Goal: Information Seeking & Learning: Learn about a topic

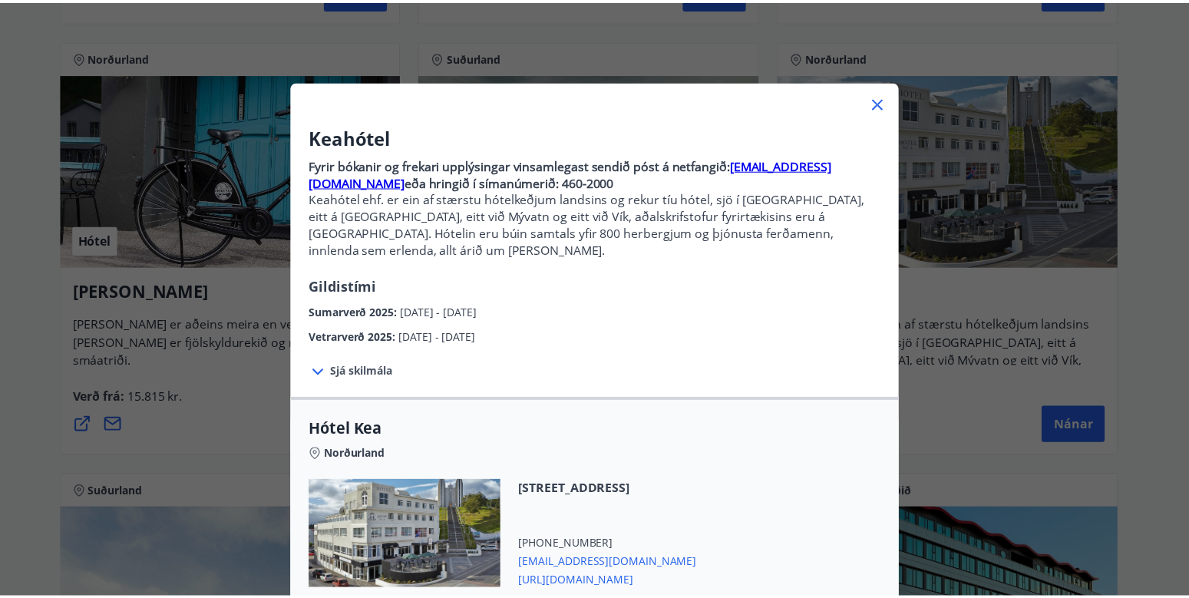
scroll to position [2, 0]
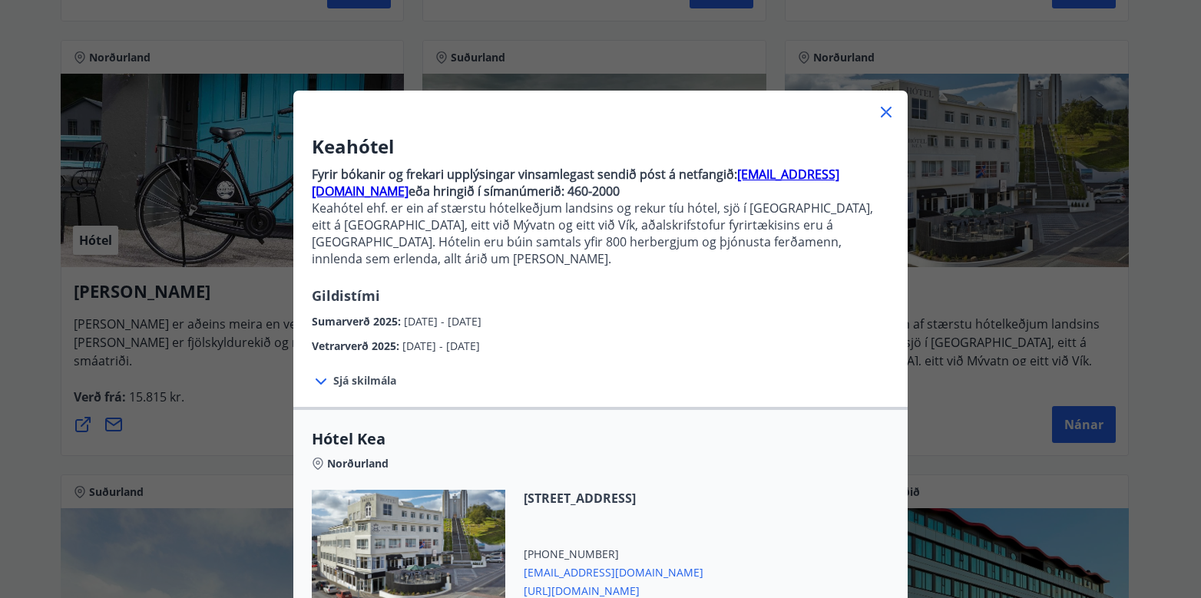
drag, startPoint x: 879, startPoint y: 112, endPoint x: 868, endPoint y: 154, distance: 43.0
click at [879, 112] on icon at bounding box center [886, 112] width 18 height 18
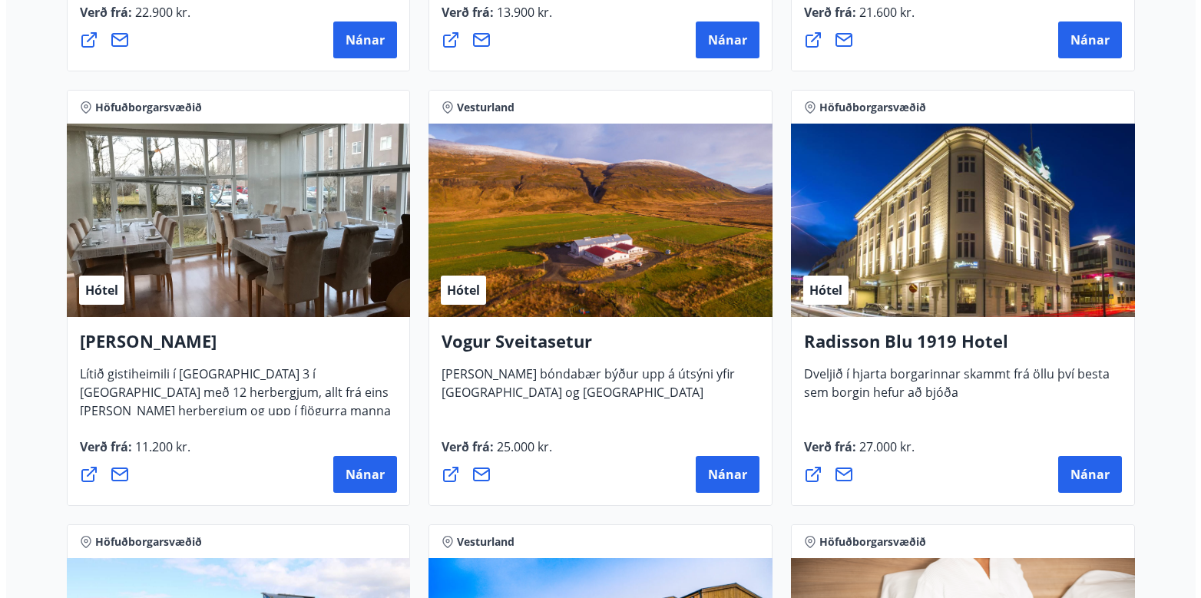
scroll to position [2841, 0]
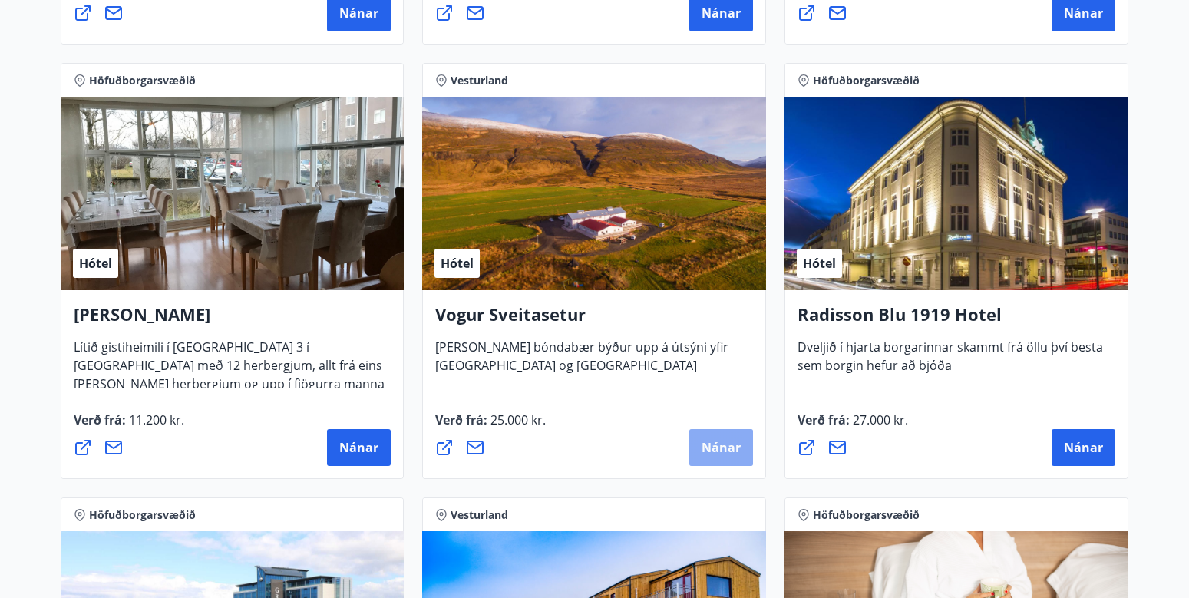
click at [718, 435] on button "Nánar" at bounding box center [722, 447] width 64 height 37
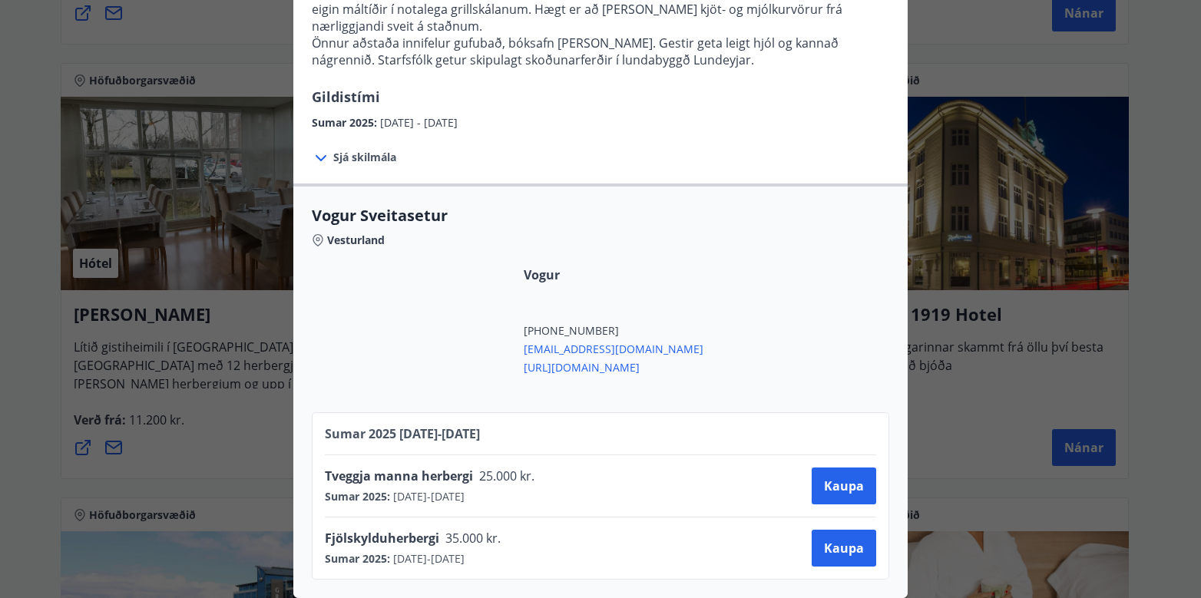
scroll to position [195, 0]
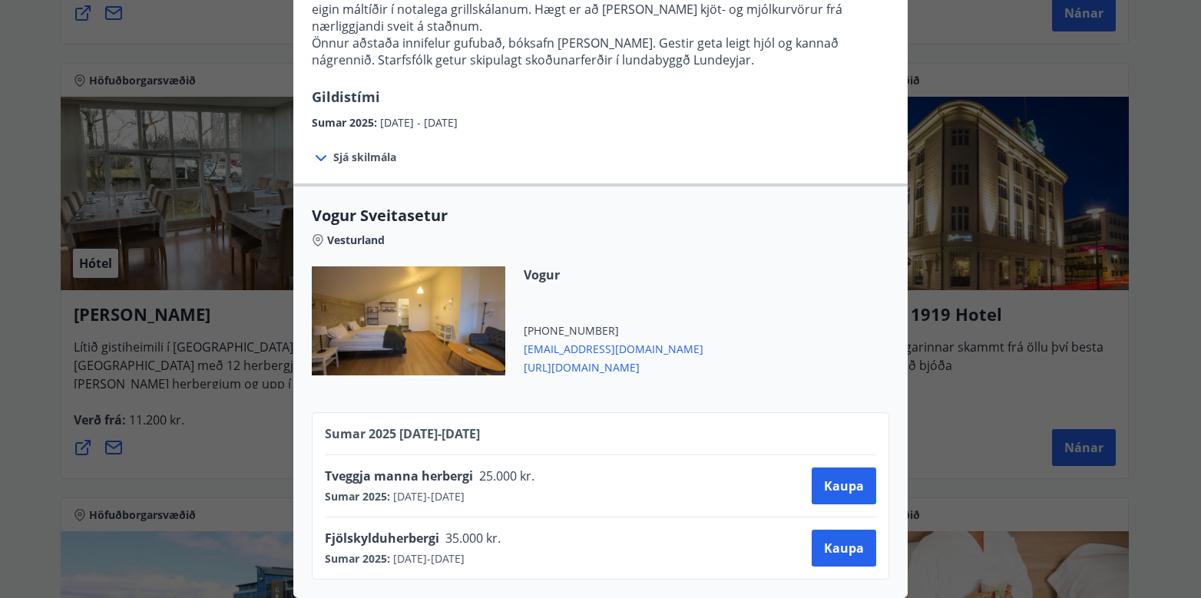
drag, startPoint x: 512, startPoint y: 487, endPoint x: 441, endPoint y: 481, distance: 71.7
click at [441, 489] on div "Sumar 2025 : [DATE] - [DATE]" at bounding box center [435, 496] width 220 height 15
click at [438, 468] on span "Tveggja manna herbergi" at bounding box center [399, 476] width 148 height 17
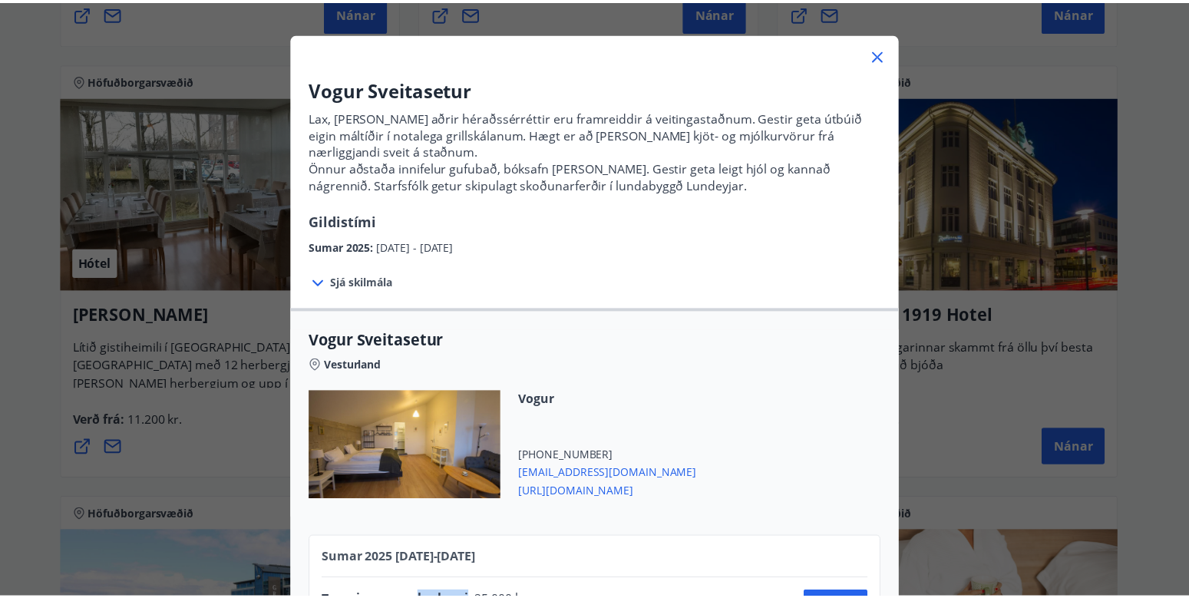
scroll to position [41, 0]
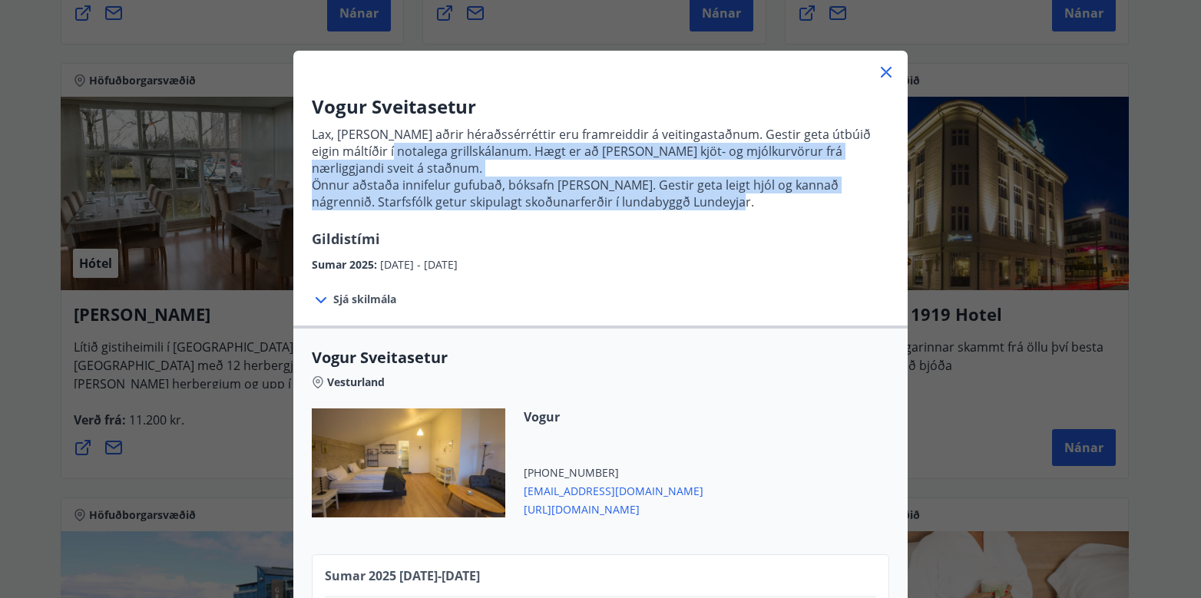
drag, startPoint x: 392, startPoint y: 154, endPoint x: 725, endPoint y: 221, distance: 339.3
click at [725, 222] on p "Lax, [PERSON_NAME] aðrir héraðssérréttir eru framreiddir á veitingastaðnum. Ges…" at bounding box center [600, 174] width 577 height 109
click at [882, 71] on icon at bounding box center [886, 72] width 11 height 11
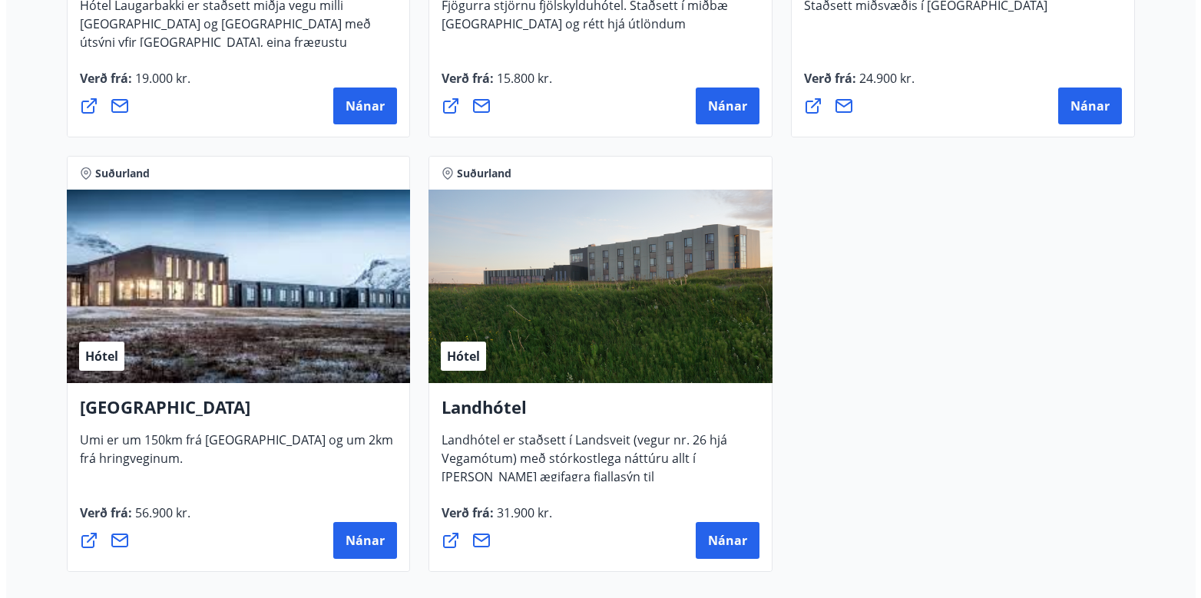
scroll to position [4069, 0]
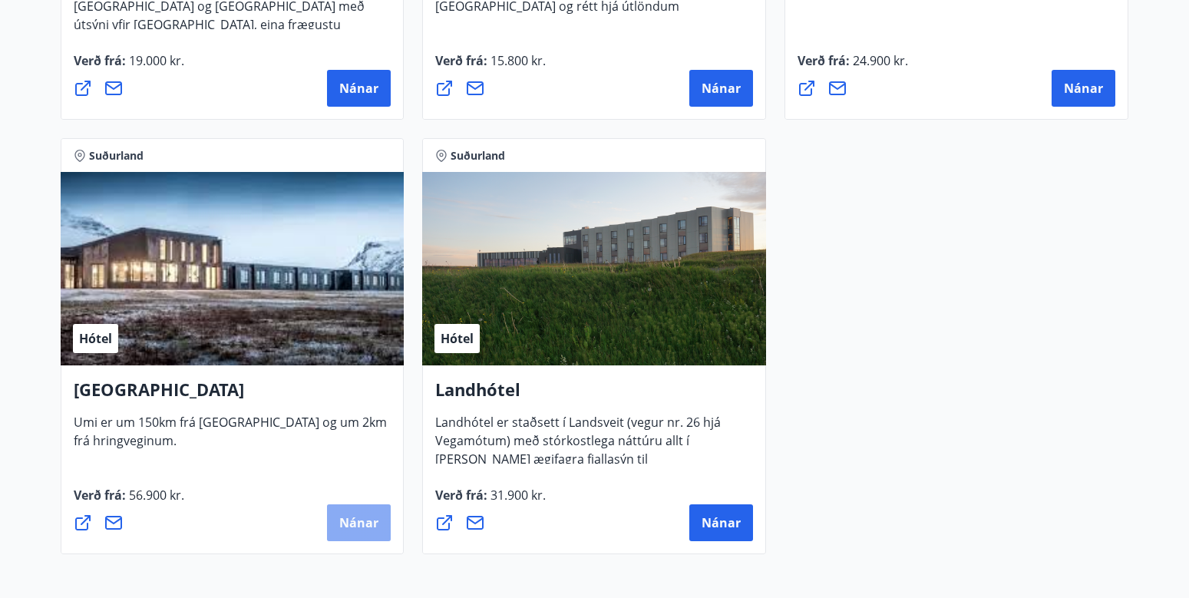
click at [354, 519] on span "Nánar" at bounding box center [358, 522] width 39 height 17
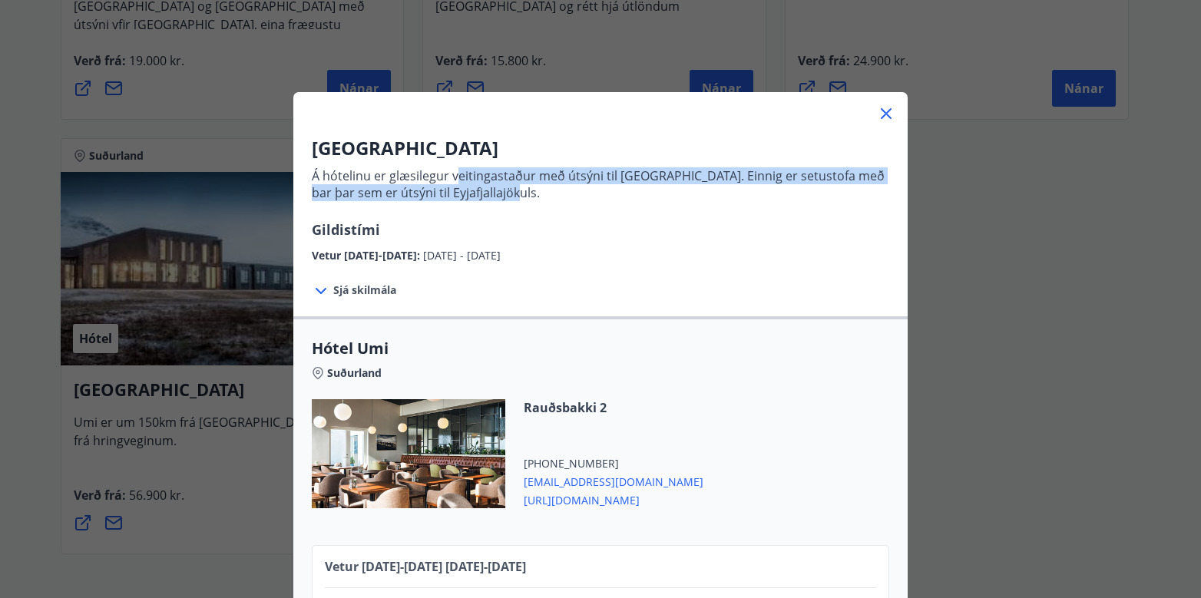
drag, startPoint x: 448, startPoint y: 170, endPoint x: 515, endPoint y: 201, distance: 73.5
click at [515, 201] on p "Á hótelinu er glæsilegur veitingastaður með útsýni til [GEOGRAPHIC_DATA]. Einni…" at bounding box center [600, 190] width 577 height 58
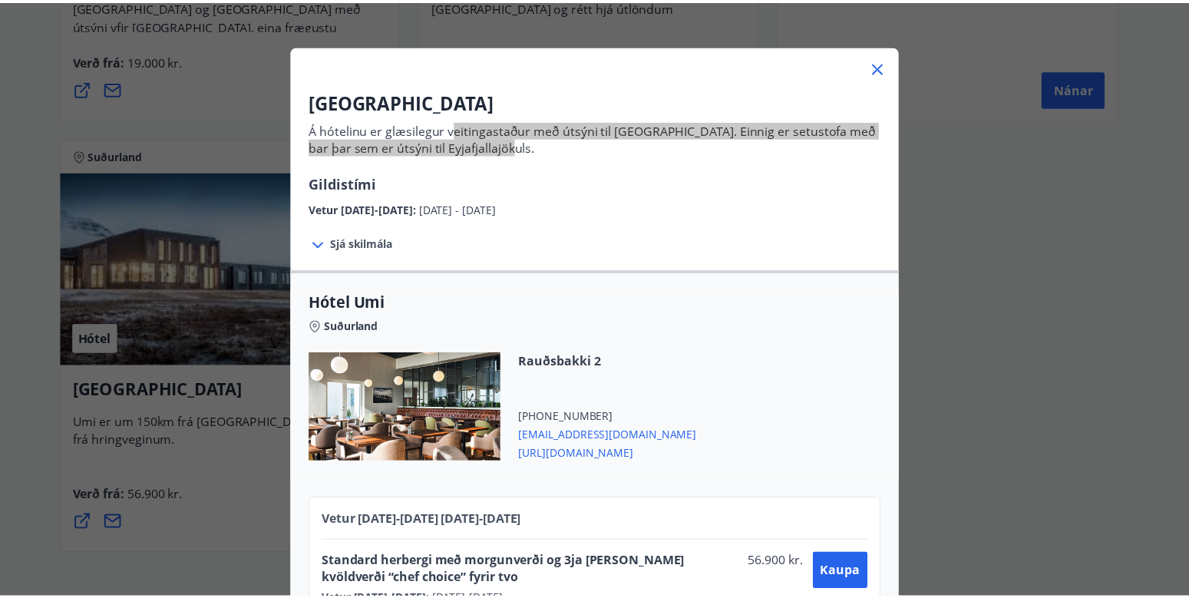
scroll to position [0, 0]
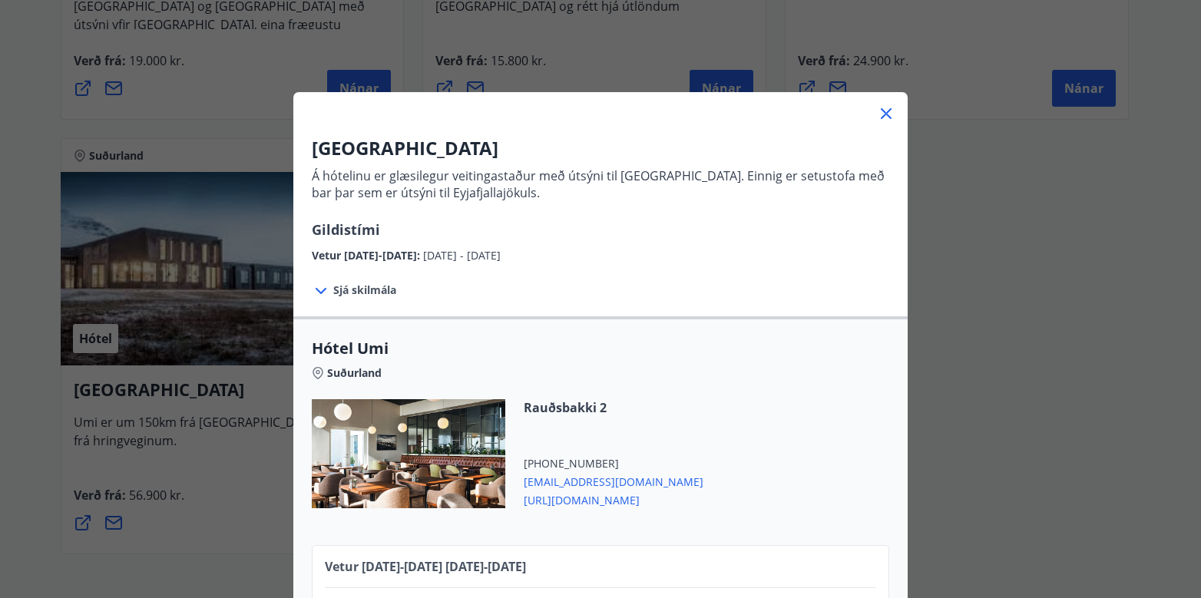
click at [882, 104] on div at bounding box center [600, 107] width 614 height 31
click at [877, 111] on icon at bounding box center [886, 113] width 18 height 18
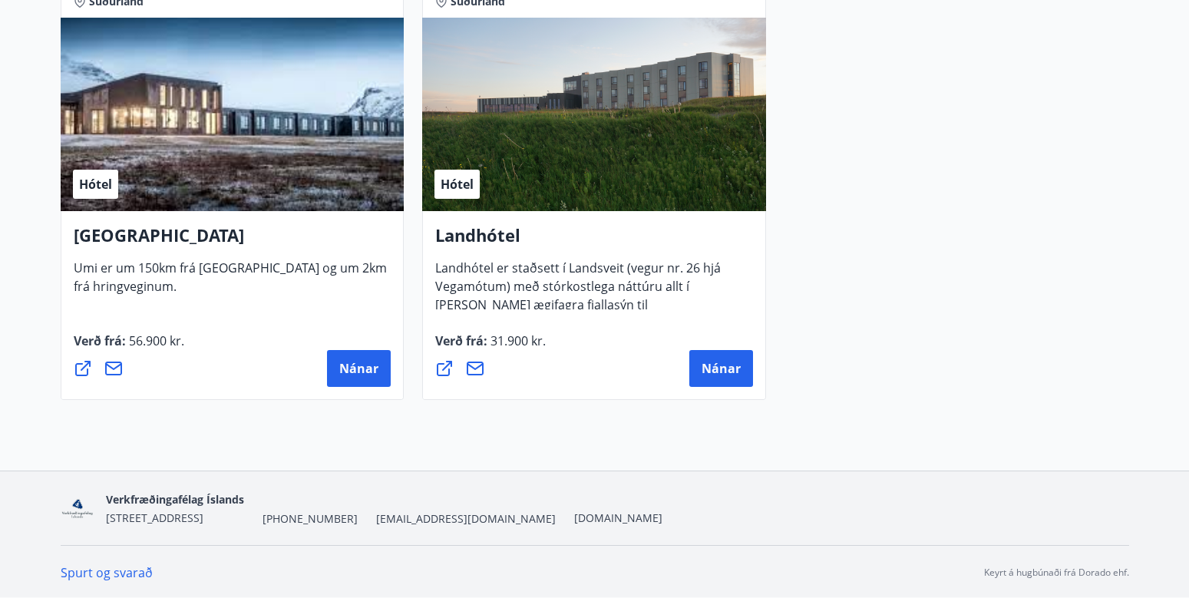
scroll to position [4225, 0]
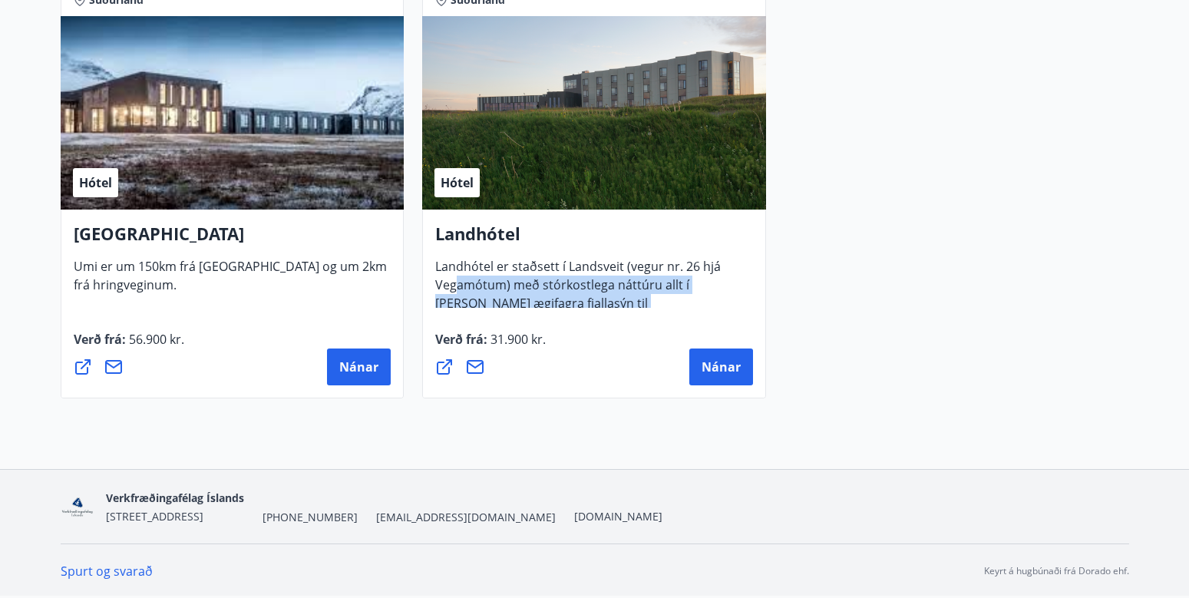
drag, startPoint x: 457, startPoint y: 284, endPoint x: 665, endPoint y: 309, distance: 209.5
click at [665, 309] on div "Landhótel Landhótel er staðsett í Landsveit (vegur nr. 26 hjá Vegamótum) með st…" at bounding box center [594, 304] width 344 height 189
click at [642, 337] on div "Verð frá : 31.900 kr. [GEOGRAPHIC_DATA]" at bounding box center [594, 357] width 318 height 55
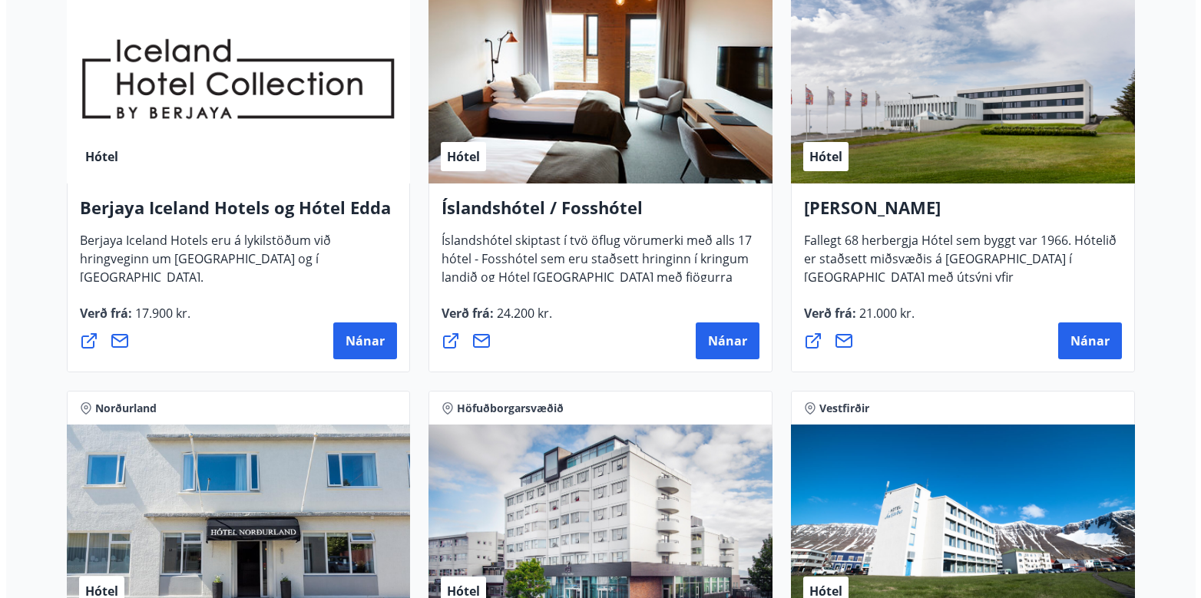
scroll to position [2075, 0]
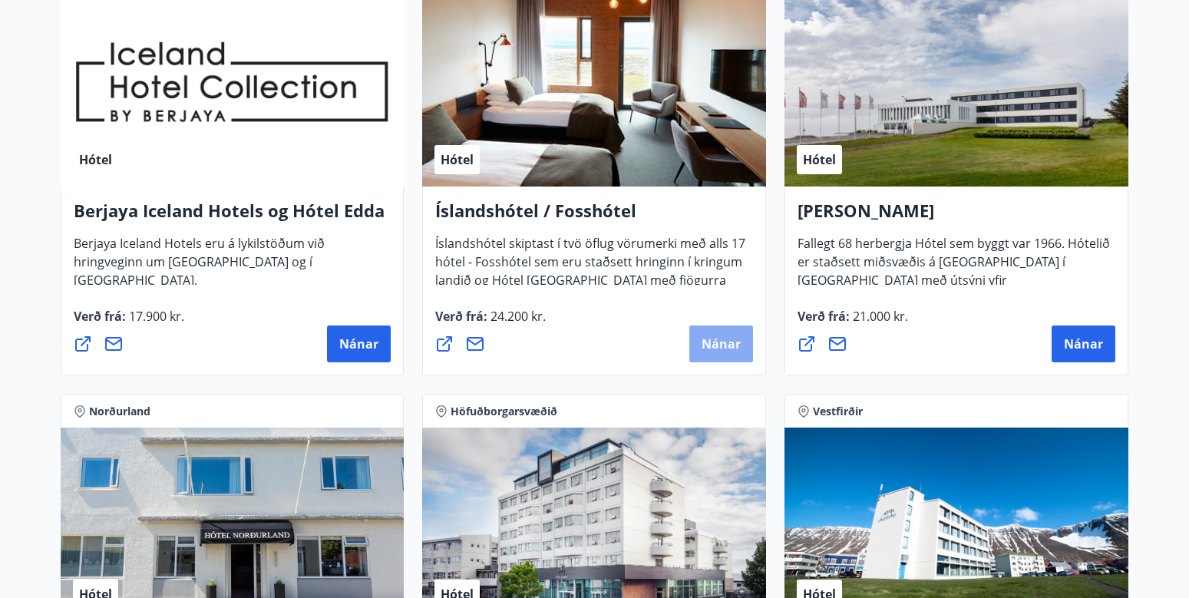
click at [709, 339] on span "Nánar" at bounding box center [721, 344] width 39 height 17
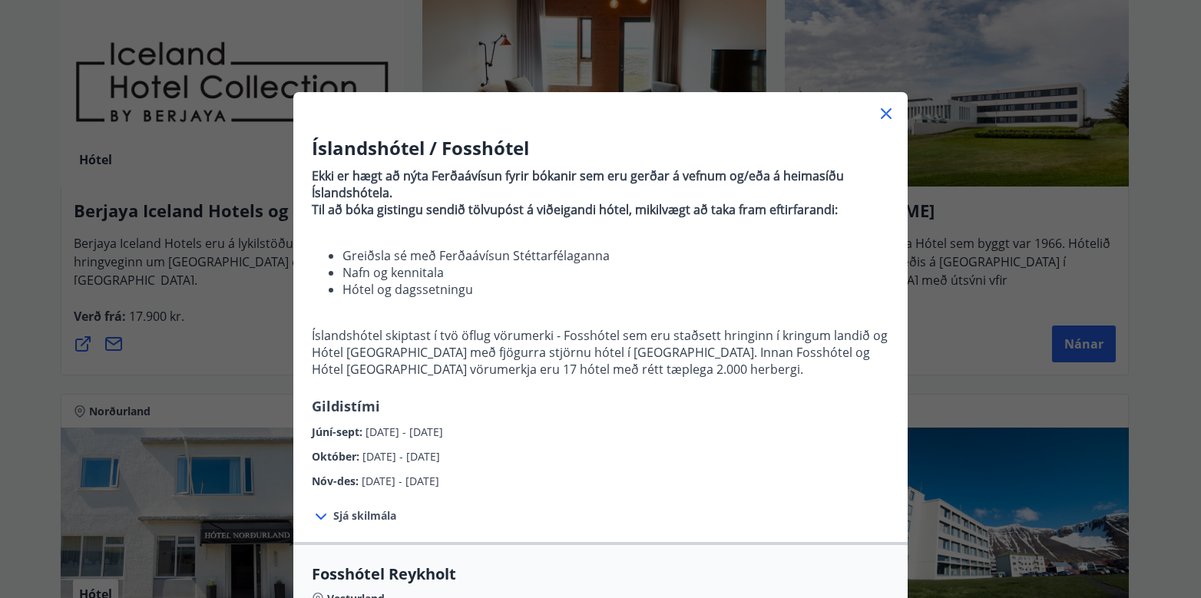
scroll to position [77, 0]
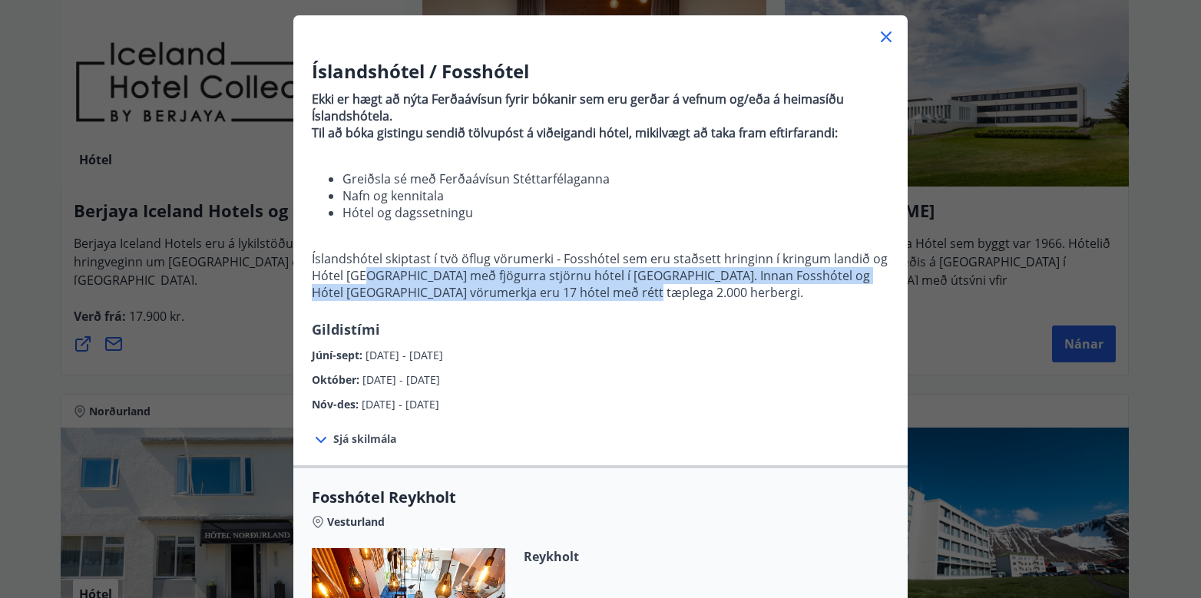
drag, startPoint x: 362, startPoint y: 275, endPoint x: 650, endPoint y: 292, distance: 288.4
click at [650, 292] on p "Íslandshótel skiptast í tvö öflug vörumerki - Fosshótel sem eru staðsett hringi…" at bounding box center [600, 275] width 577 height 51
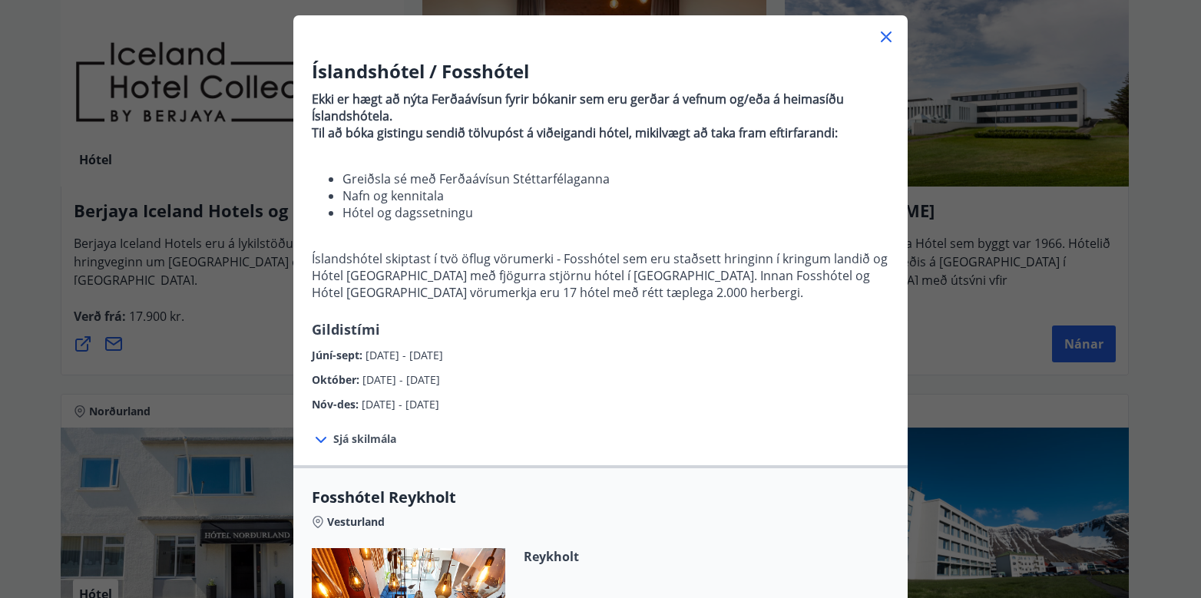
click at [376, 435] on span "Sjá skilmála" at bounding box center [364, 439] width 63 height 15
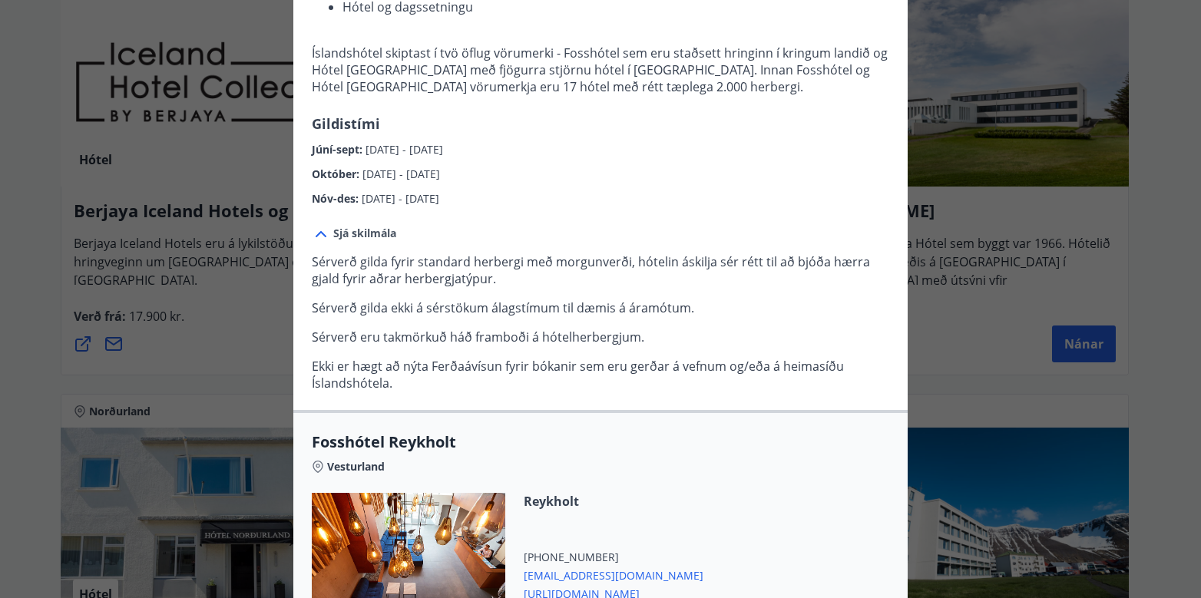
scroll to position [307, 0]
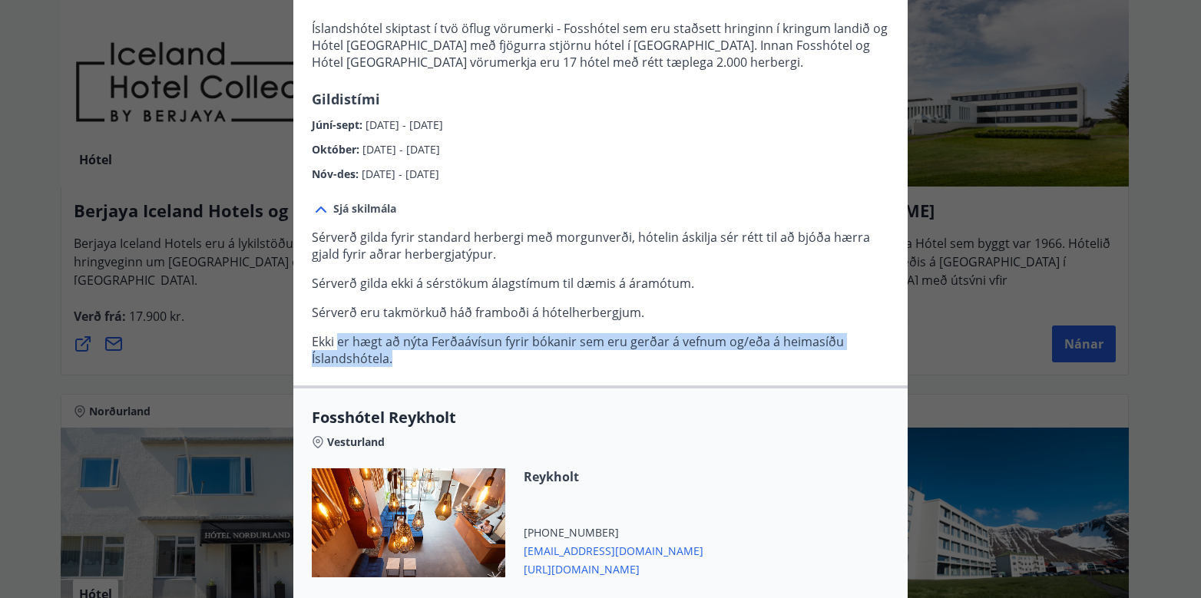
drag, startPoint x: 331, startPoint y: 343, endPoint x: 779, endPoint y: 356, distance: 448.6
click at [779, 355] on p "Ekki er hægt að nýta Ferðaávísun fyrir bókanir sem eru gerðar á vefnum og/eða á…" at bounding box center [600, 350] width 577 height 34
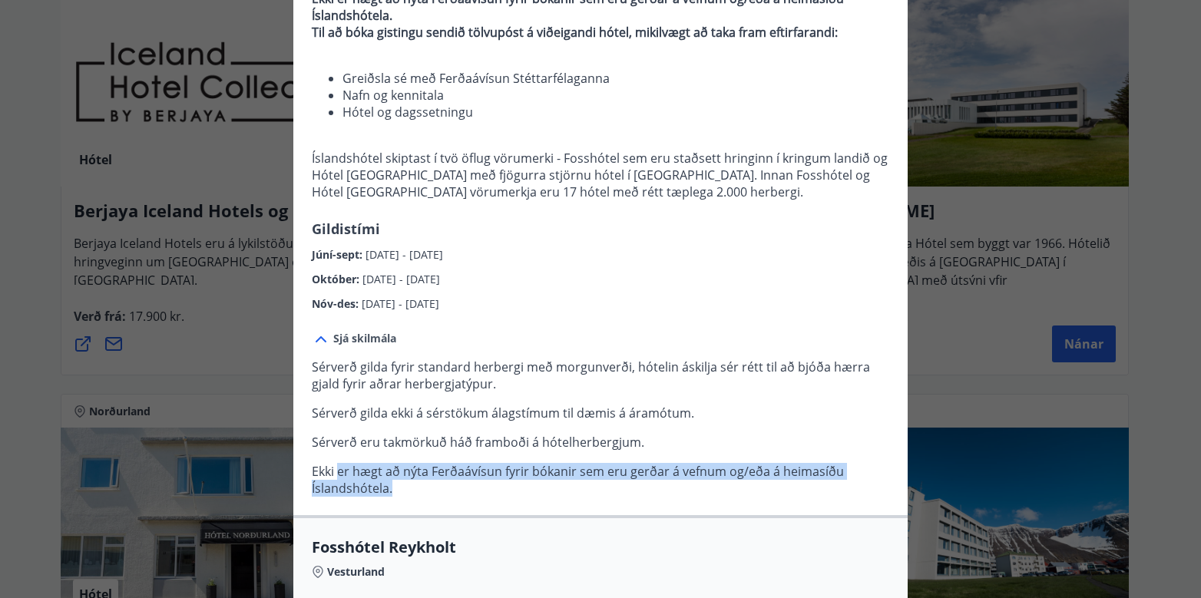
scroll to position [0, 0]
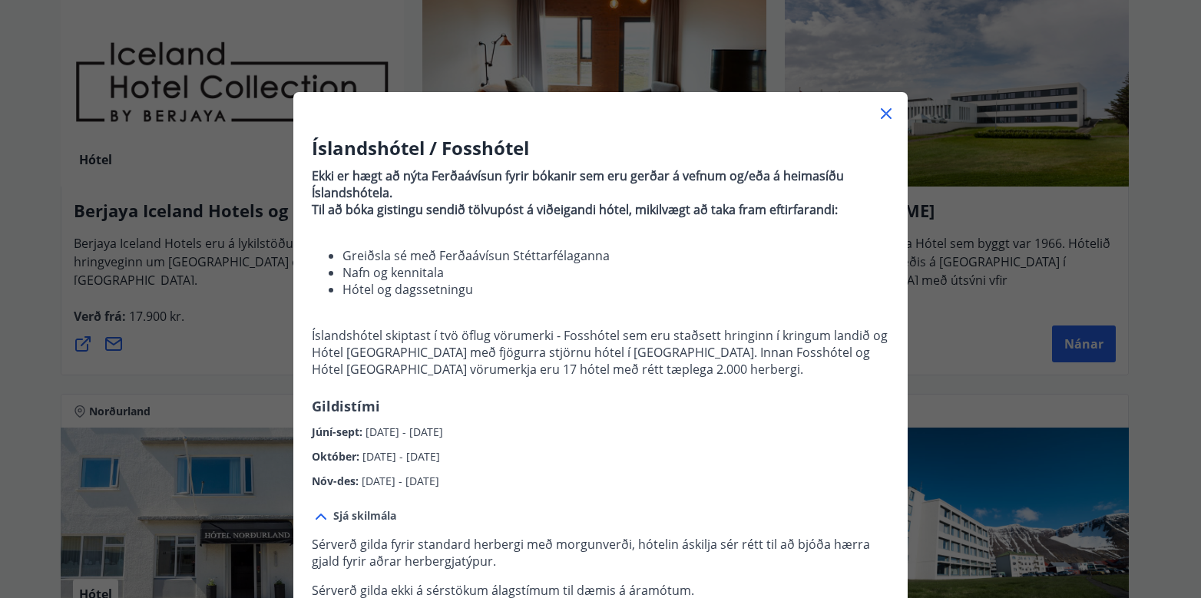
drag, startPoint x: 879, startPoint y: 109, endPoint x: 871, endPoint y: 114, distance: 9.4
click at [878, 109] on icon at bounding box center [886, 113] width 18 height 18
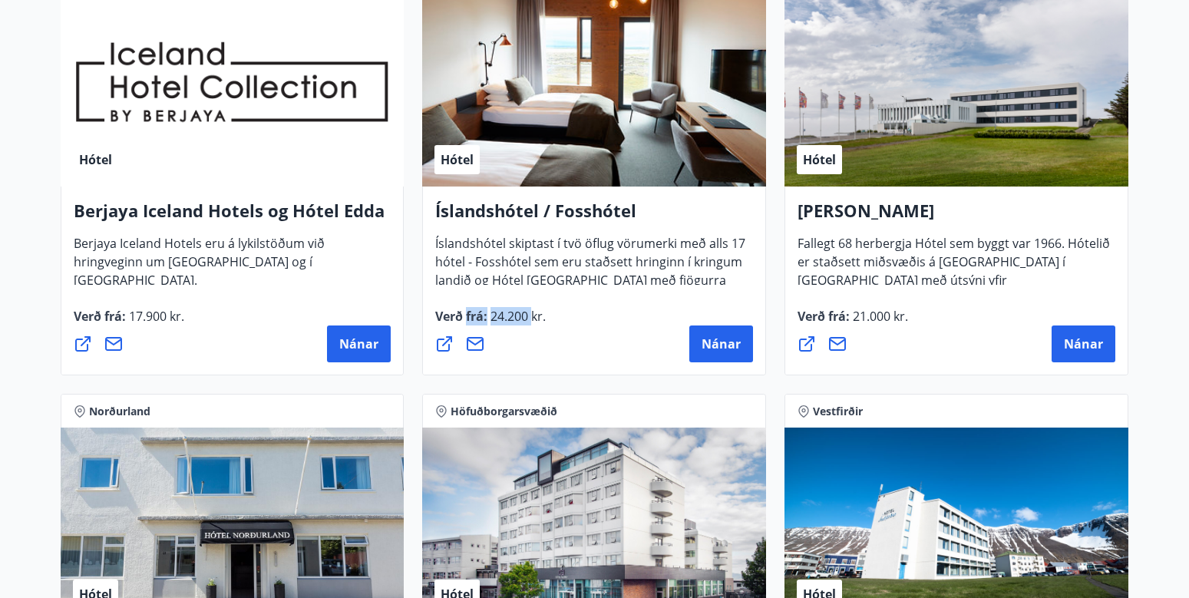
drag, startPoint x: 532, startPoint y: 320, endPoint x: 468, endPoint y: 320, distance: 63.7
click at [468, 320] on span "Verð frá : 24.200 kr." at bounding box center [490, 322] width 111 height 29
click at [369, 336] on span "Nánar" at bounding box center [358, 344] width 39 height 17
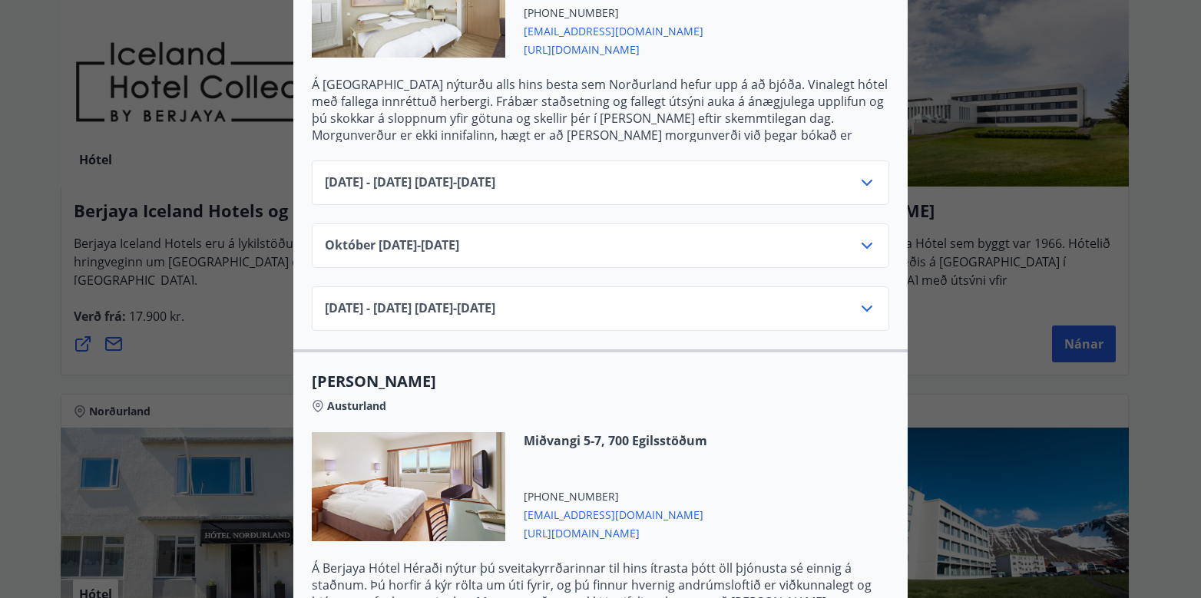
scroll to position [1075, 0]
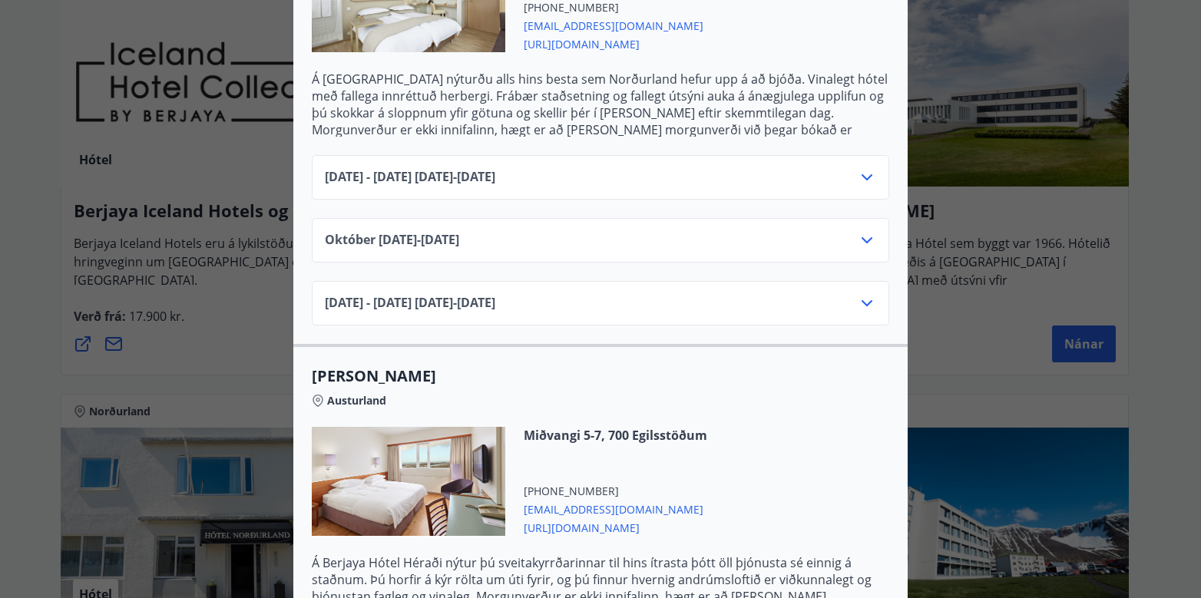
click at [864, 231] on icon at bounding box center [867, 240] width 18 height 18
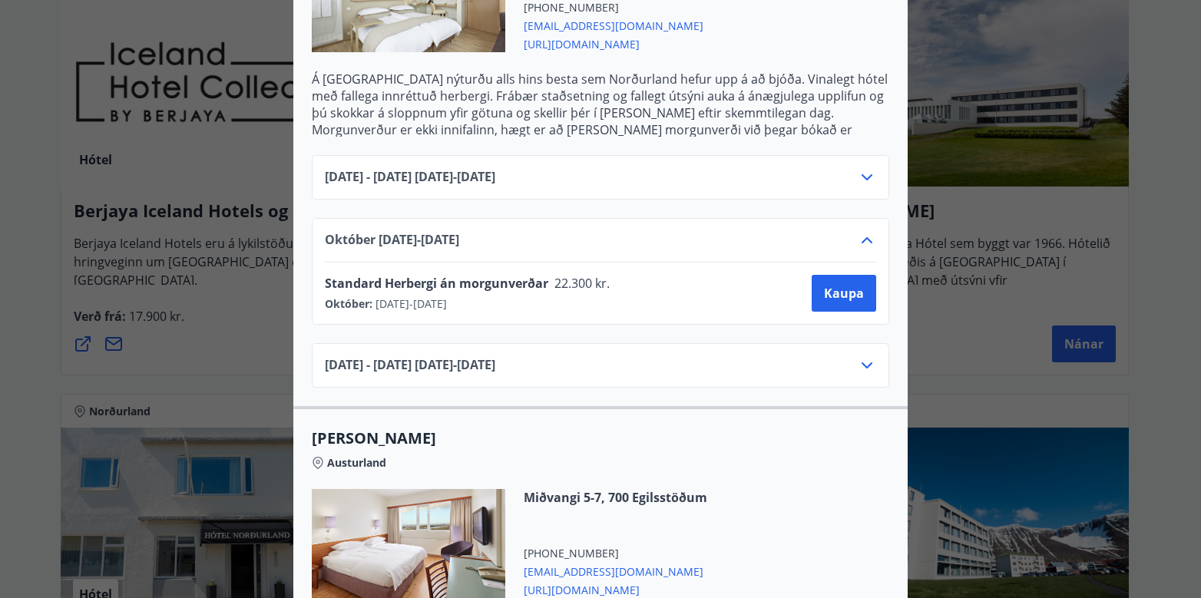
click at [858, 231] on icon at bounding box center [867, 240] width 18 height 18
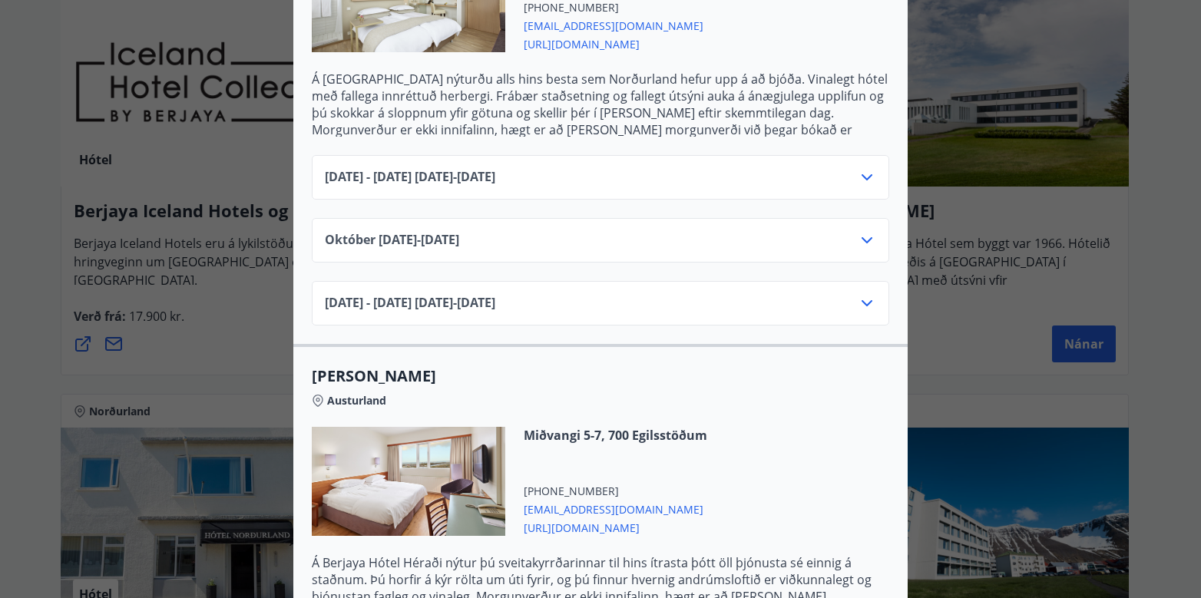
click at [862, 300] on icon at bounding box center [867, 303] width 11 height 6
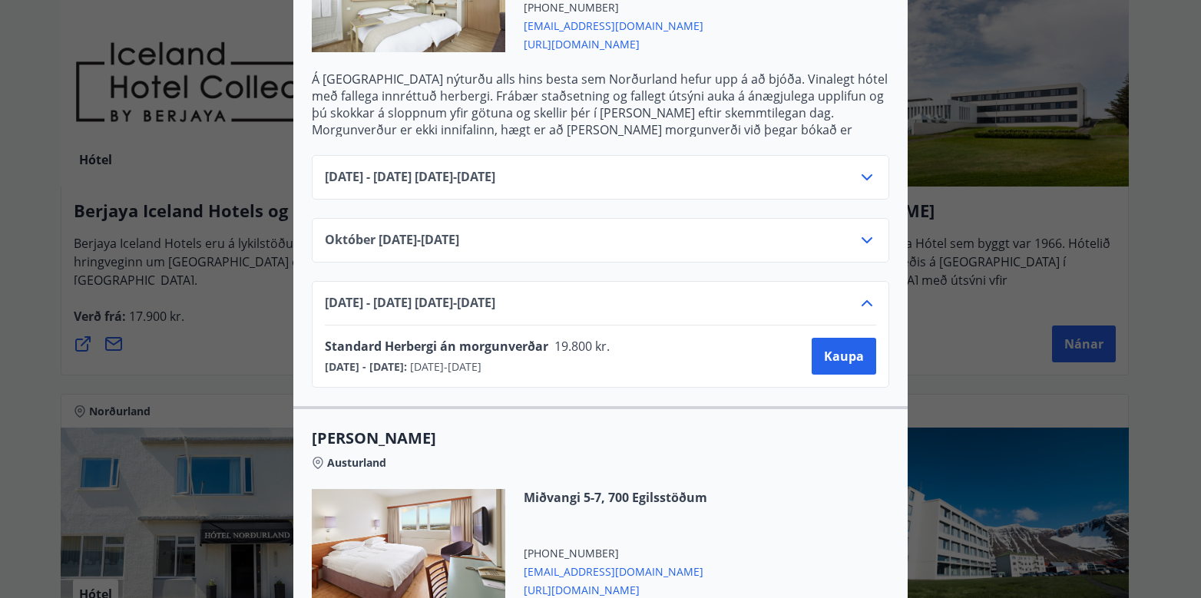
click at [862, 294] on icon at bounding box center [867, 303] width 18 height 18
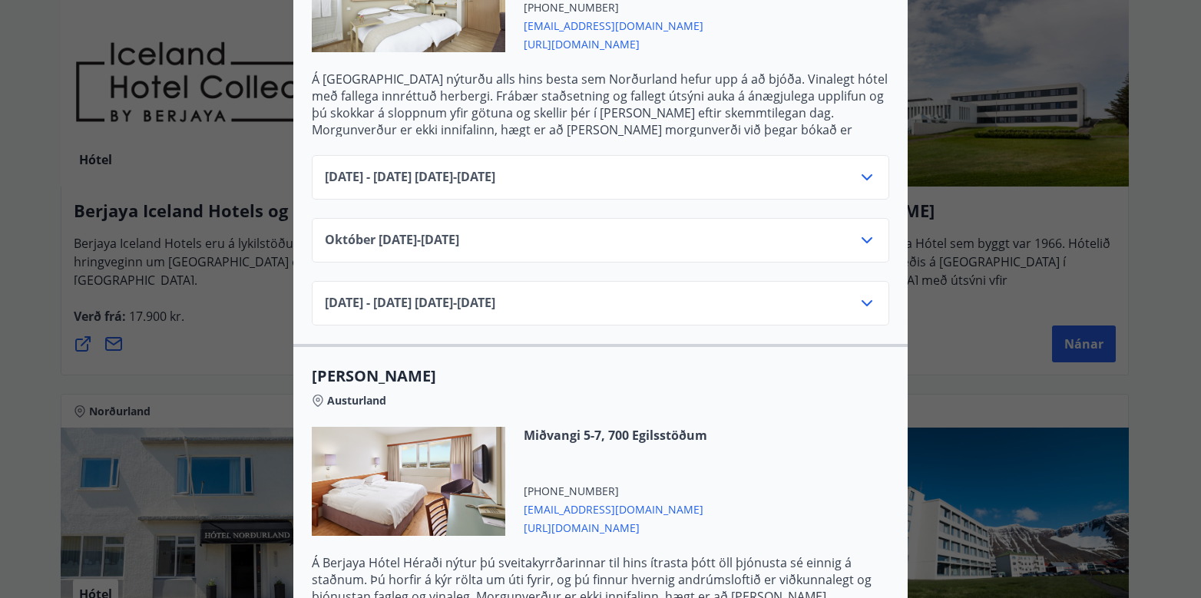
click at [863, 168] on icon at bounding box center [867, 177] width 18 height 18
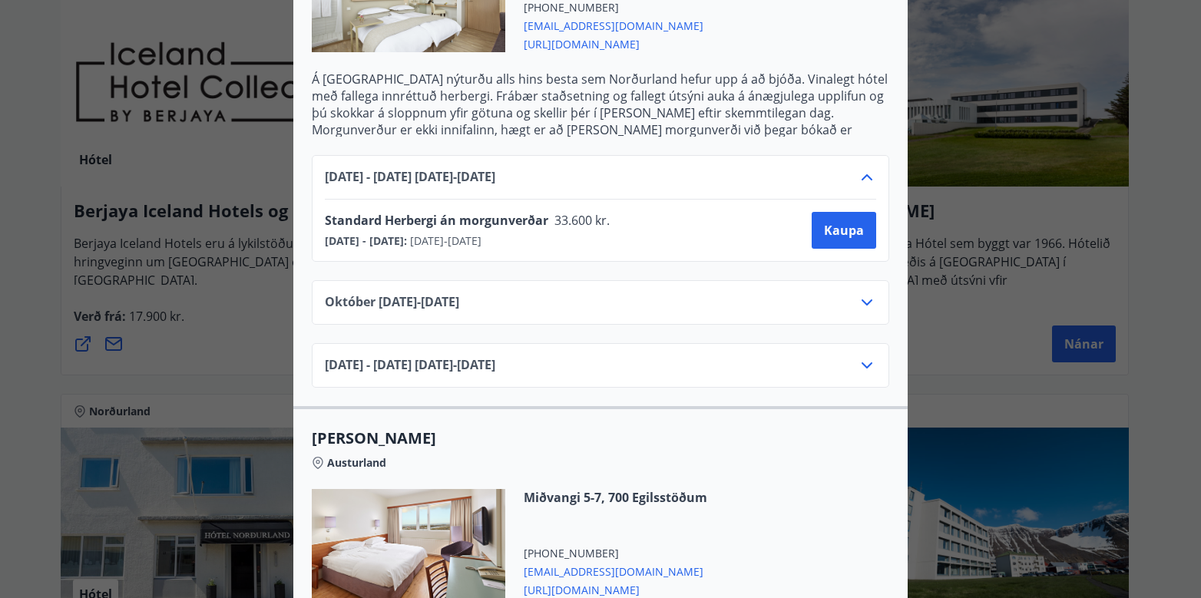
click at [858, 168] on icon at bounding box center [867, 177] width 18 height 18
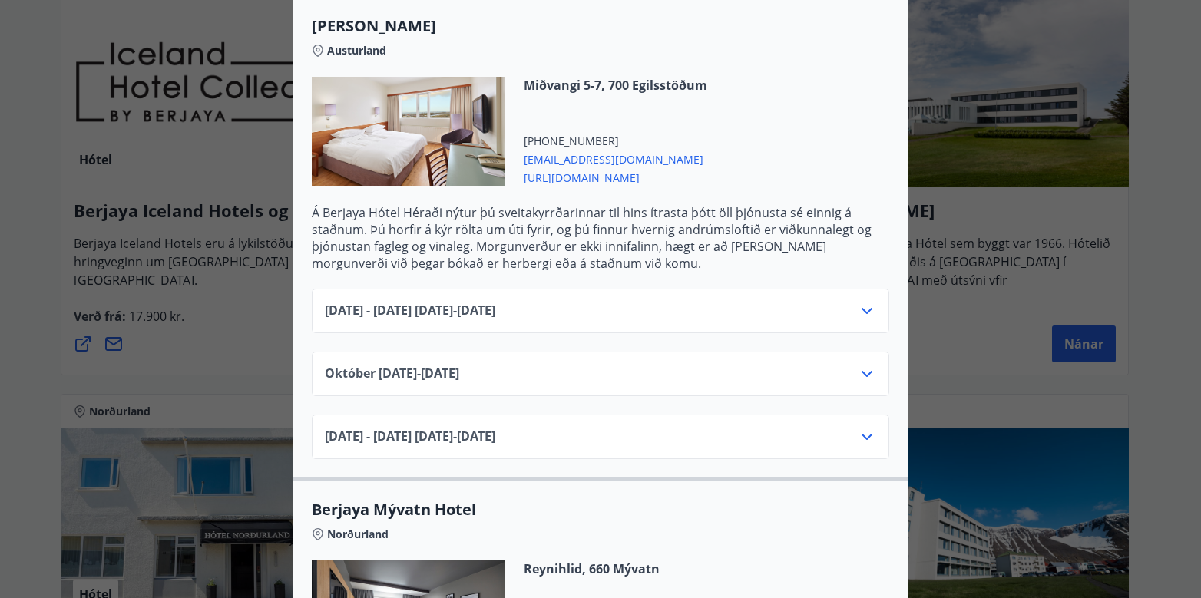
scroll to position [1459, 0]
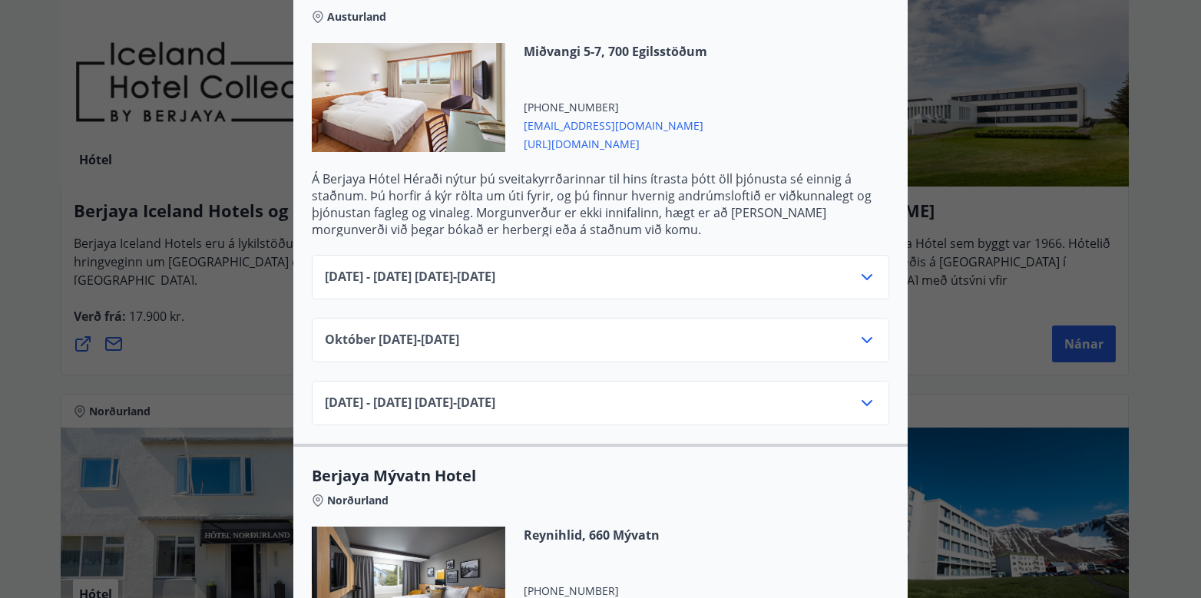
click at [858, 331] on icon at bounding box center [867, 340] width 18 height 18
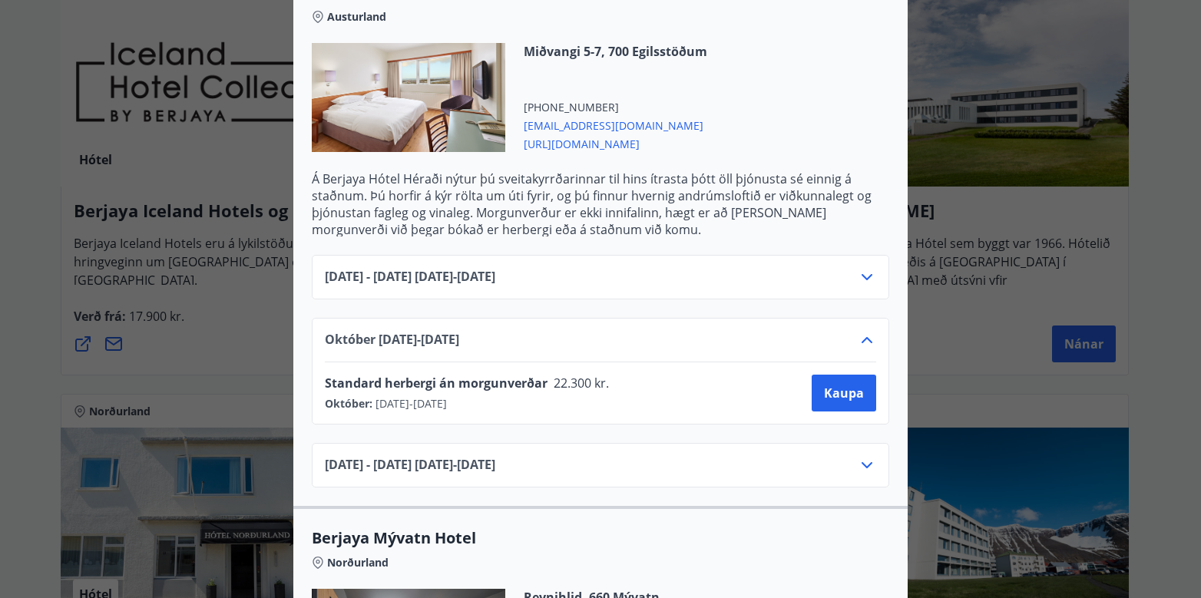
click at [858, 331] on icon at bounding box center [867, 340] width 18 height 18
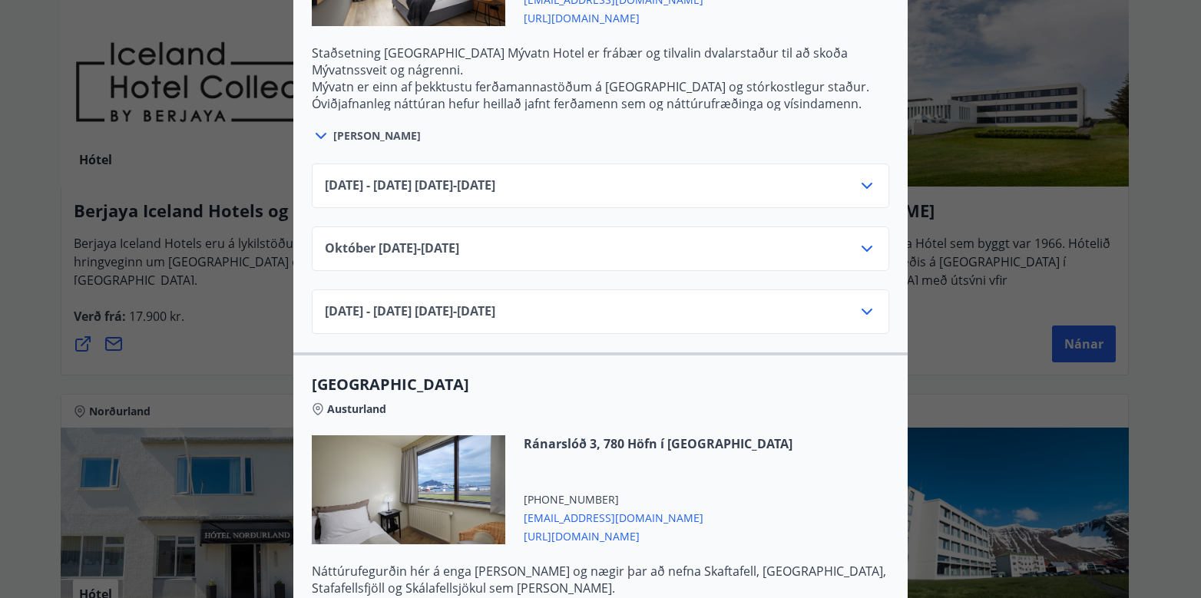
scroll to position [2073, 0]
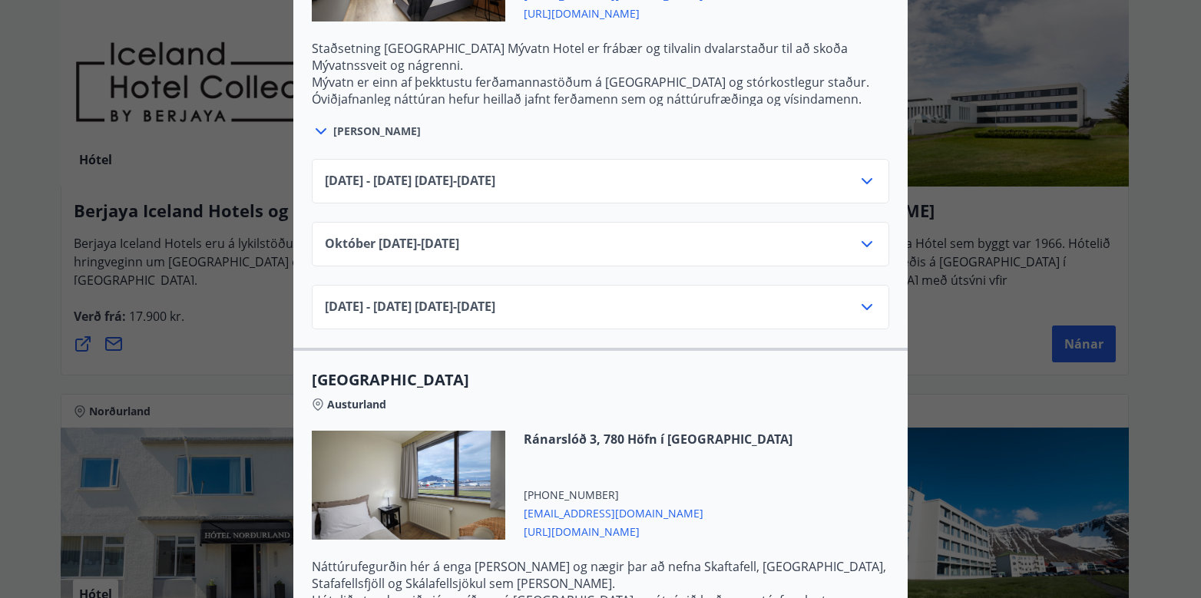
click at [862, 172] on icon at bounding box center [867, 181] width 18 height 18
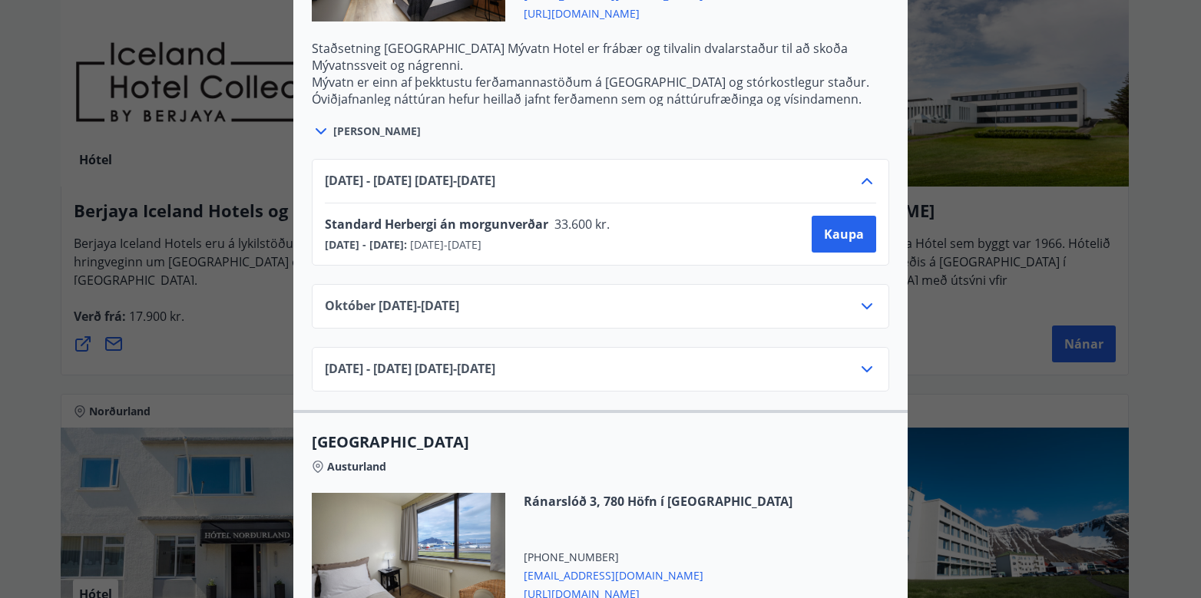
click at [862, 178] on icon at bounding box center [867, 181] width 11 height 6
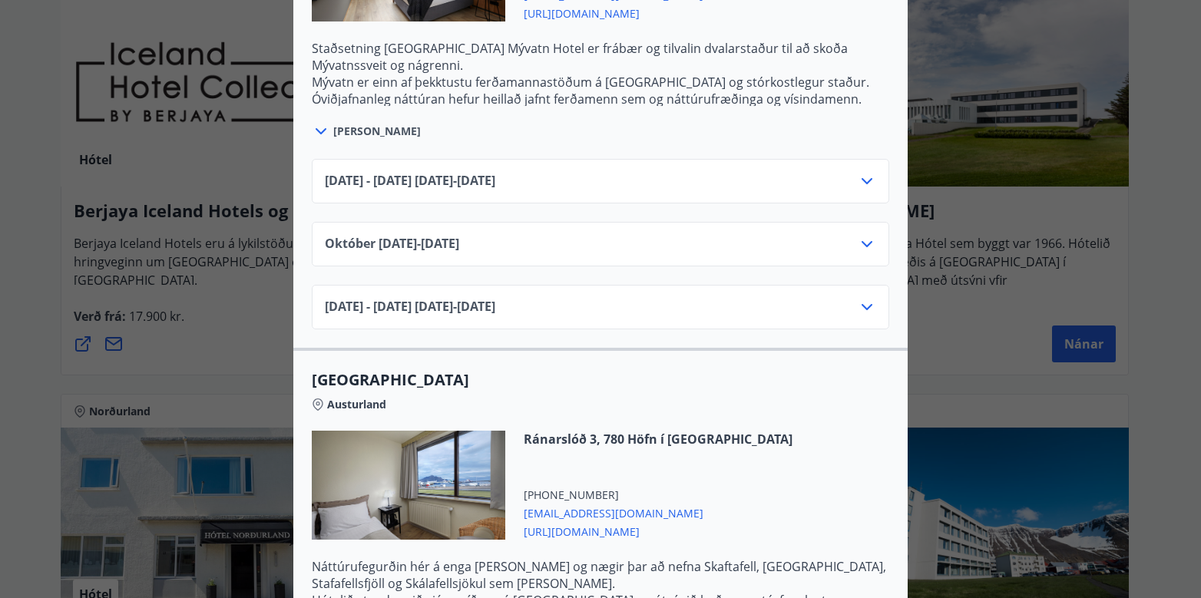
click at [863, 235] on icon at bounding box center [867, 244] width 18 height 18
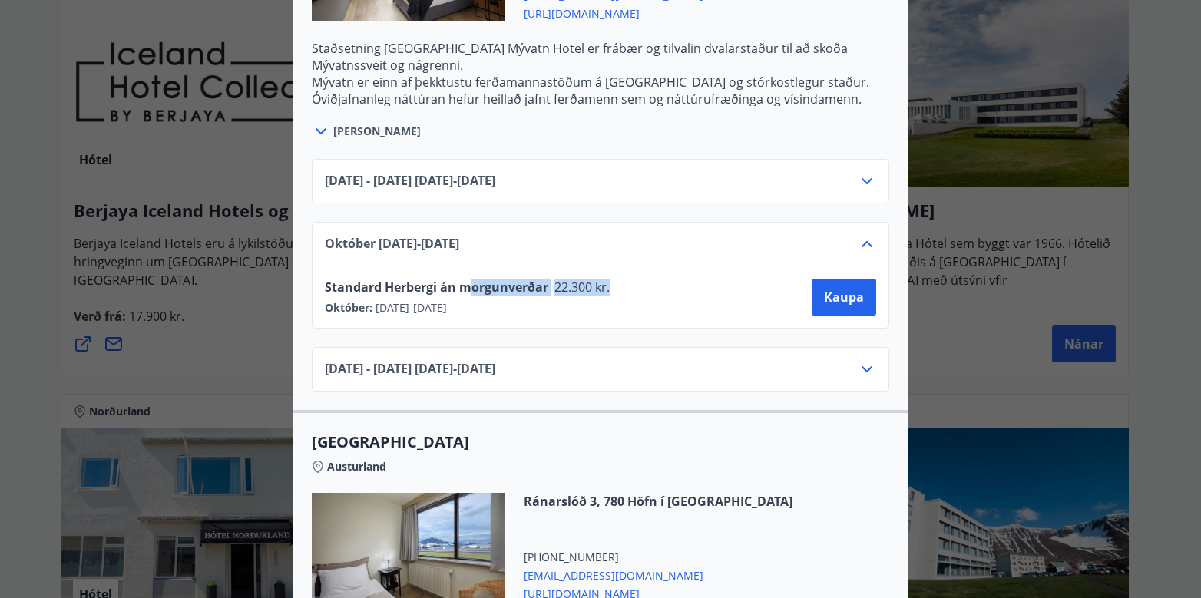
drag, startPoint x: 465, startPoint y: 266, endPoint x: 626, endPoint y: 270, distance: 161.3
click at [626, 279] on div "Standard Herbergi án morgunverðar 22.300 kr. Október : [DATE] - [DATE] [PERSON_…" at bounding box center [600, 297] width 551 height 37
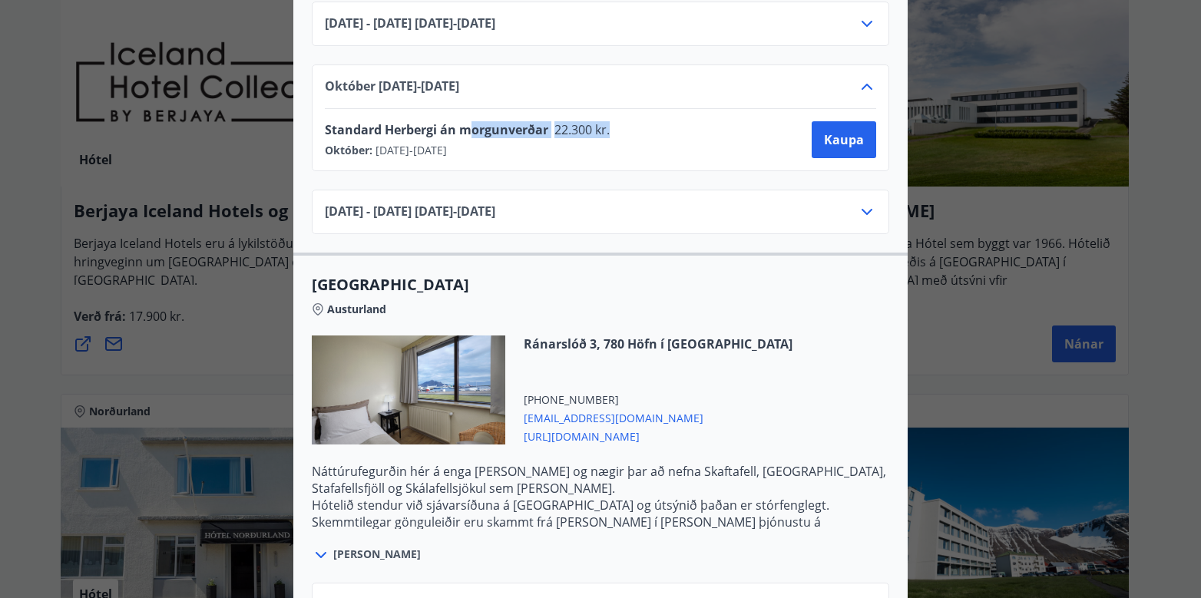
scroll to position [2227, 0]
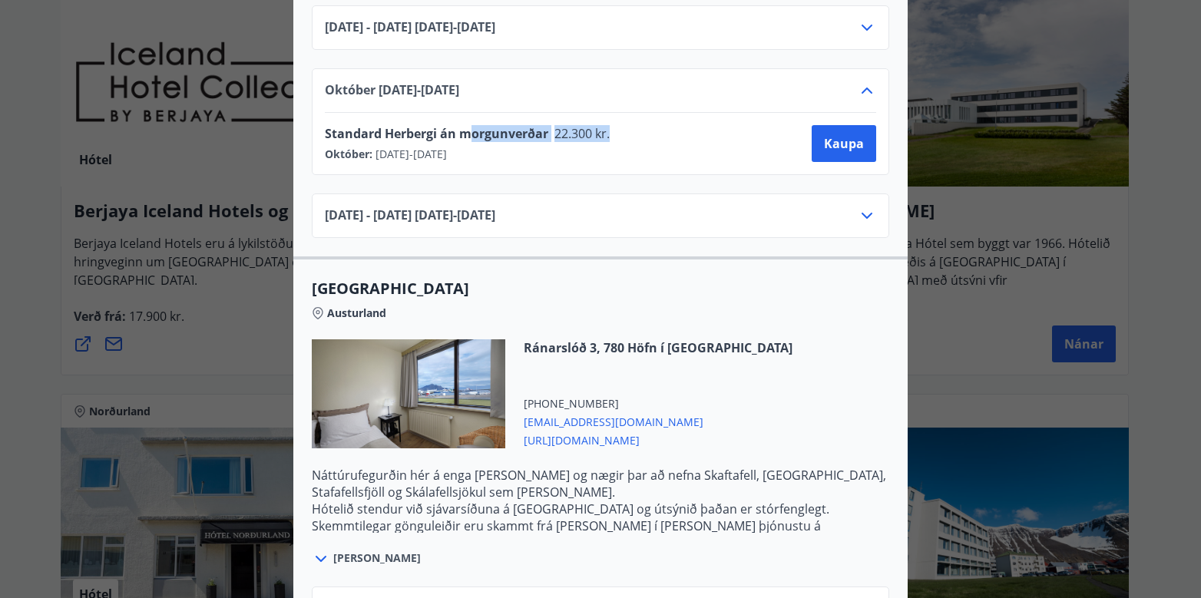
click at [860, 207] on icon at bounding box center [867, 216] width 18 height 18
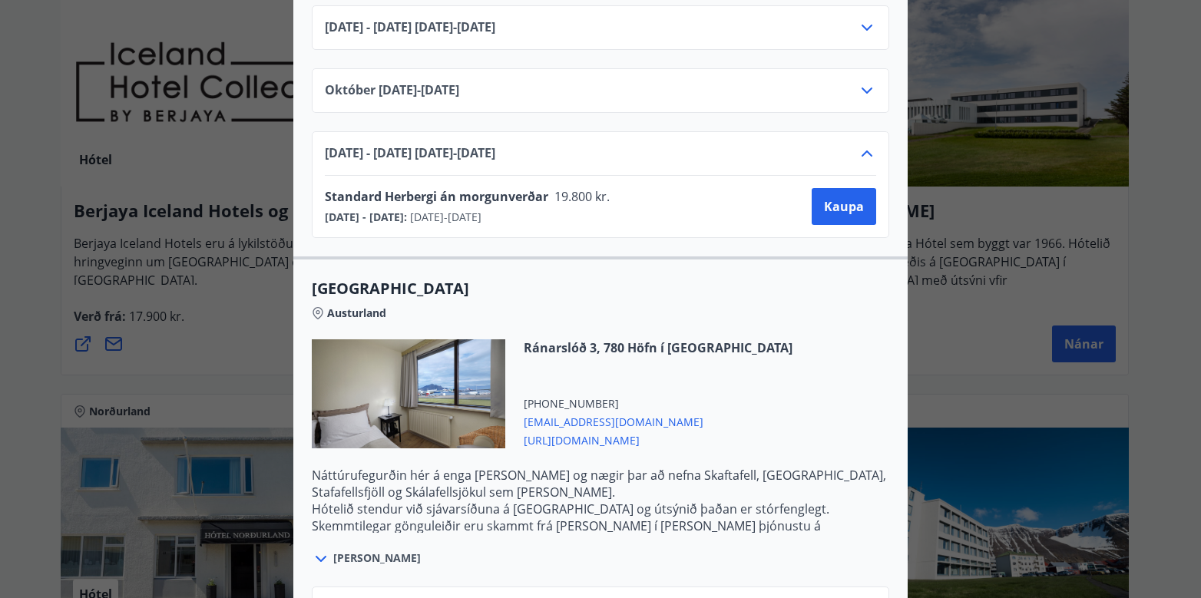
drag, startPoint x: 494, startPoint y: 196, endPoint x: 593, endPoint y: 200, distance: 98.4
click at [593, 210] on div "[DATE] - [DATE] : [DATE] - [DATE]" at bounding box center [472, 217] width 295 height 15
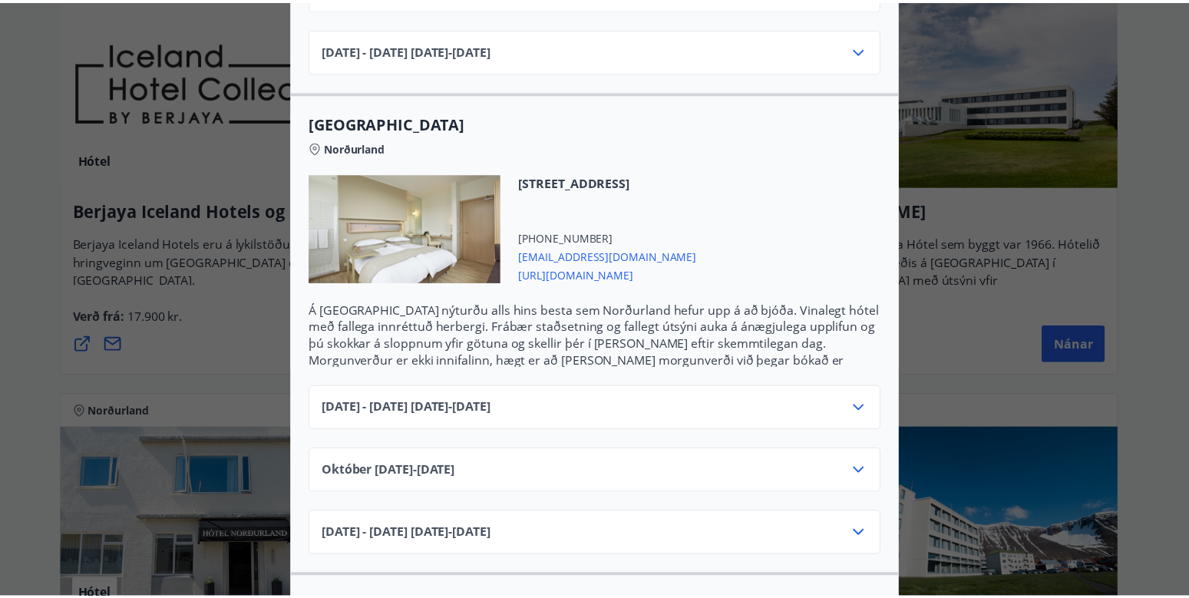
scroll to position [384, 0]
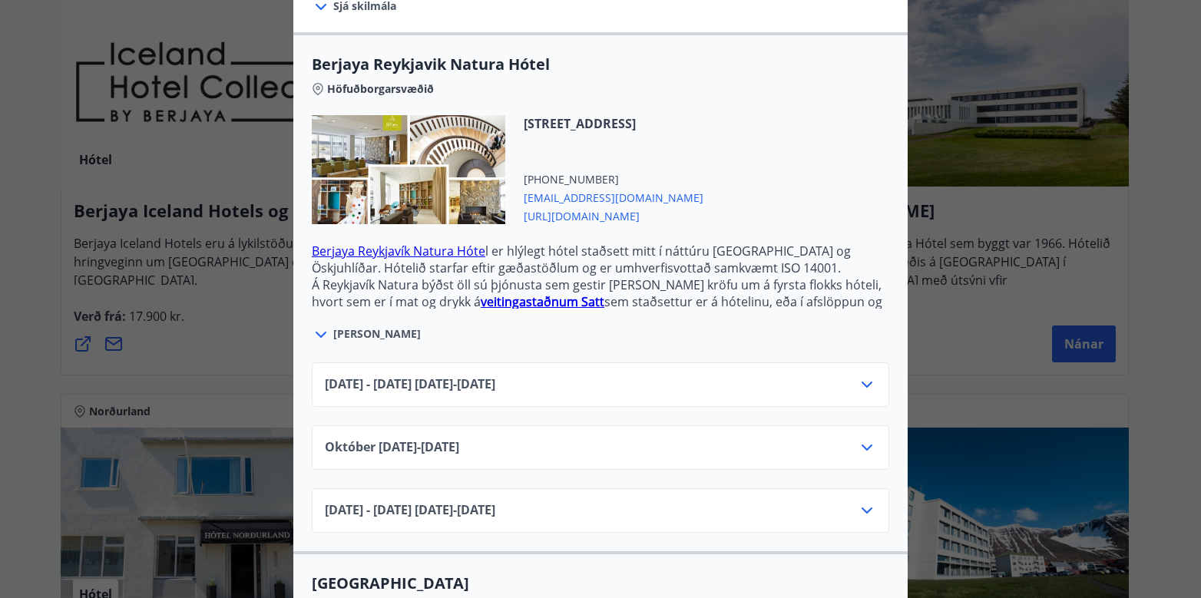
drag, startPoint x: 170, startPoint y: 164, endPoint x: 197, endPoint y: 162, distance: 26.9
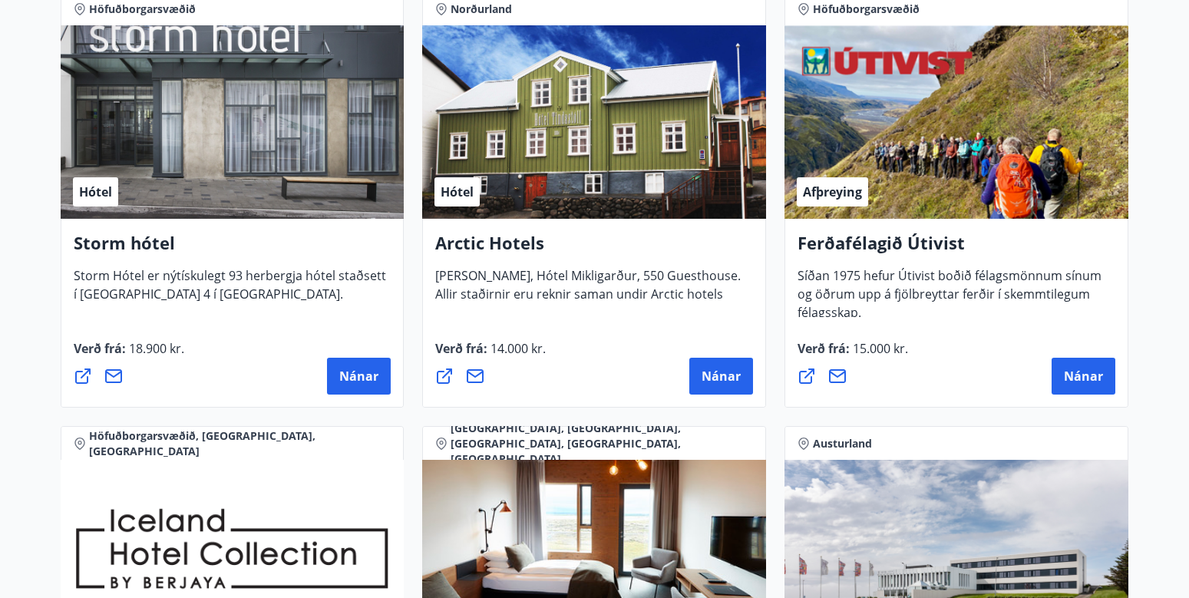
scroll to position [1538, 0]
